Goal: Navigation & Orientation: Go to known website

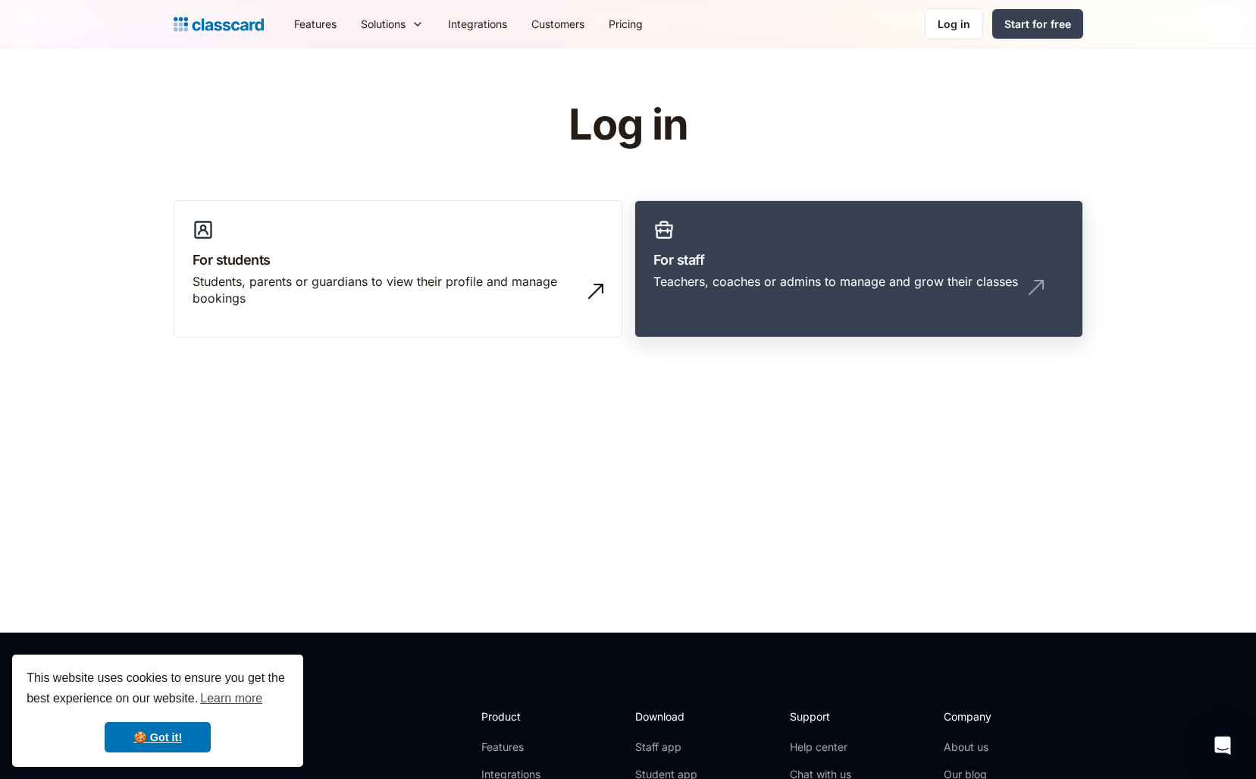
click at [738, 273] on div "Teachers, coaches or admins to manage and grow their classes" at bounding box center [835, 281] width 365 height 17
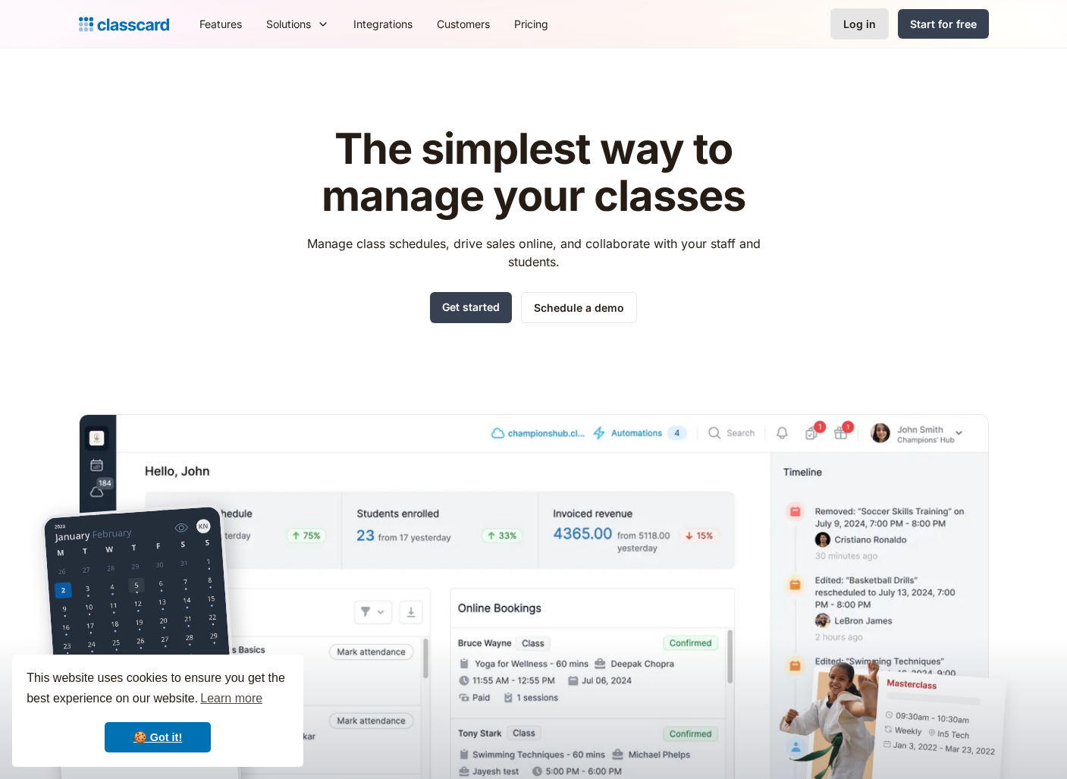
click at [845, 29] on link "Log in" at bounding box center [859, 23] width 58 height 31
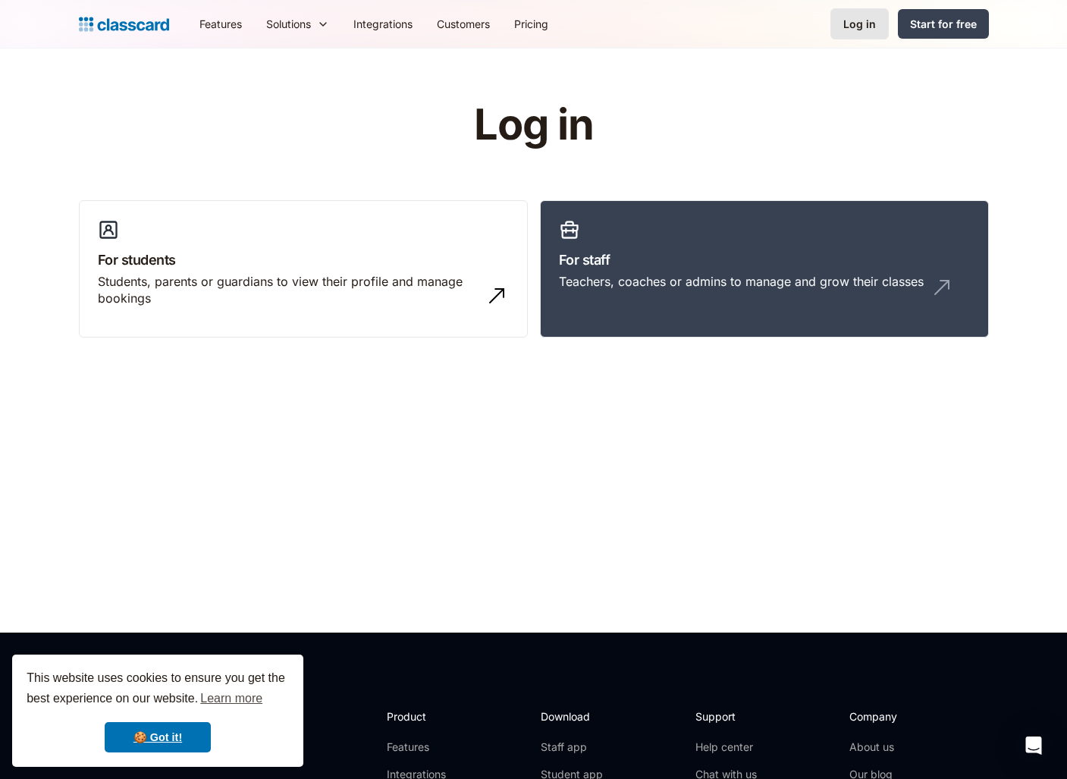
click at [849, 27] on div "Log in" at bounding box center [859, 24] width 33 height 16
click at [674, 258] on h3 "For staff" at bounding box center [764, 259] width 411 height 20
